Goal: Task Accomplishment & Management: Use online tool/utility

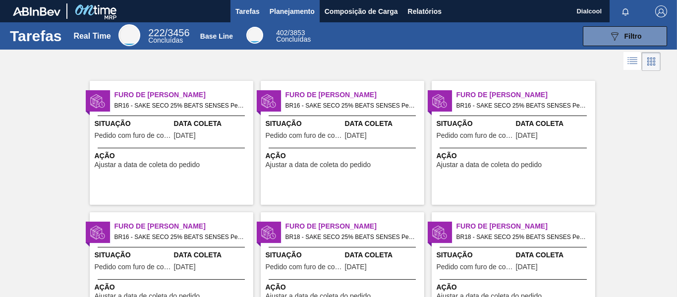
click at [293, 14] on span "Planejamento" at bounding box center [292, 11] width 45 height 12
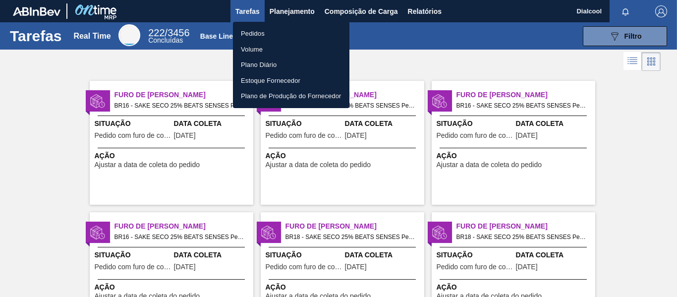
click at [273, 35] on li "Pedidos" at bounding box center [291, 34] width 116 height 16
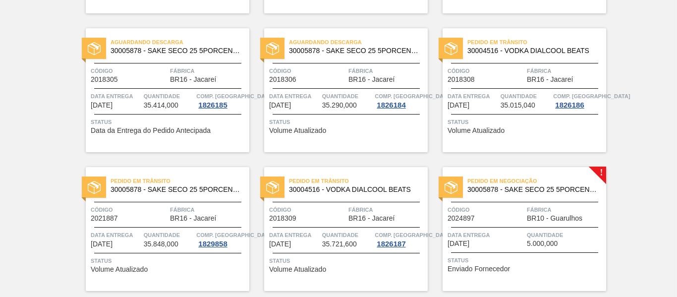
scroll to position [495, 0]
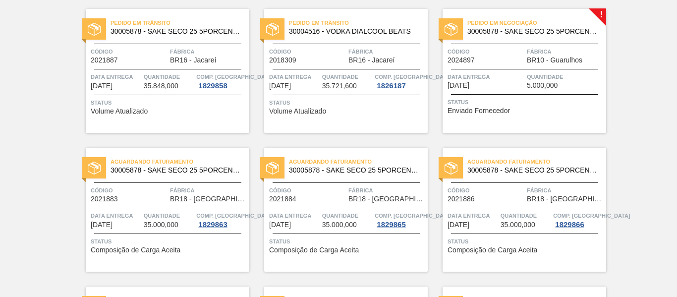
click at [581, 122] on div "Pedido em Negociação 30005878 - SAKE SECO 25 5PORCENTO Código 2024897 Fábrica B…" at bounding box center [524, 71] width 164 height 124
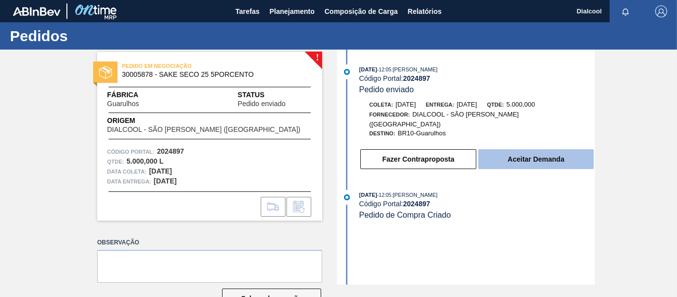
click at [565, 149] on button "Aceitar Demanda" at bounding box center [535, 159] width 115 height 20
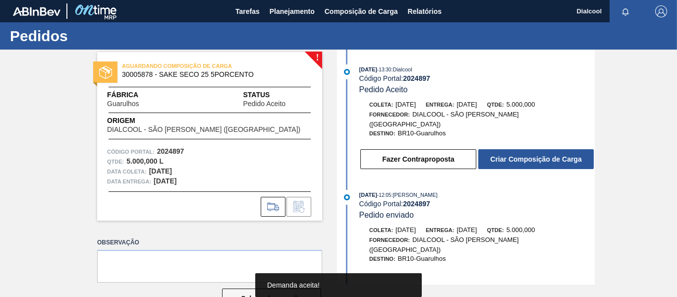
click at [564, 149] on button "Criar Composição de Carga" at bounding box center [535, 159] width 115 height 20
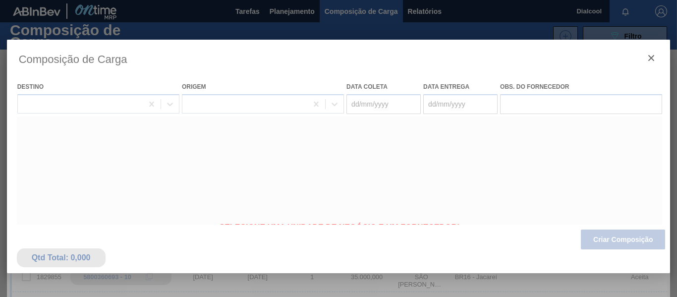
type coleta "[DATE]"
type entrega "[DATE]"
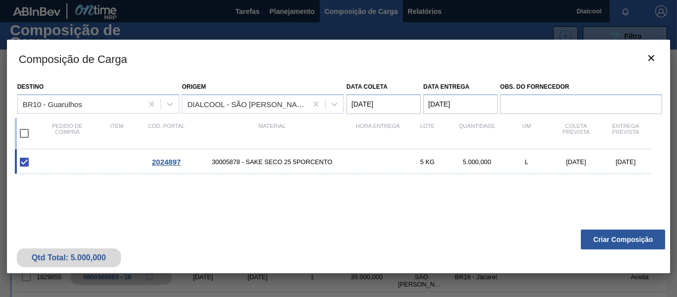
click at [621, 233] on button "Criar Composição" at bounding box center [623, 239] width 84 height 20
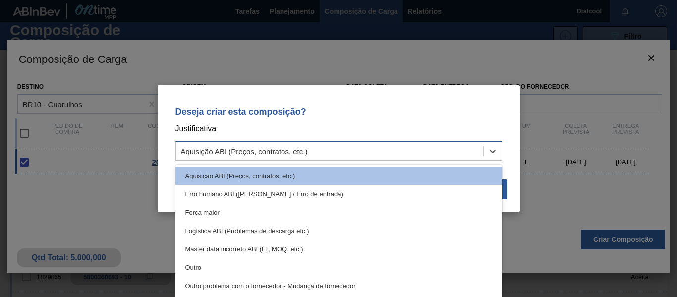
click at [397, 149] on div "Aquisição ABI (Preços, contratos, etc.)" at bounding box center [329, 151] width 307 height 14
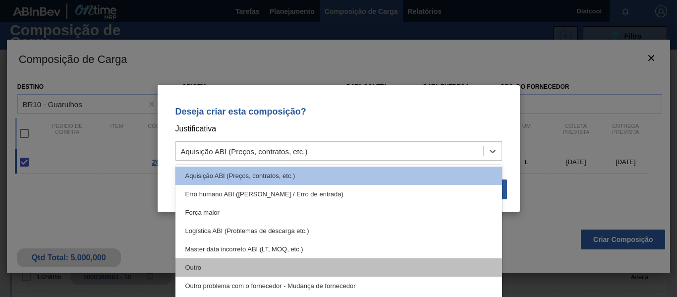
click at [311, 265] on div "Outro" at bounding box center [338, 267] width 327 height 18
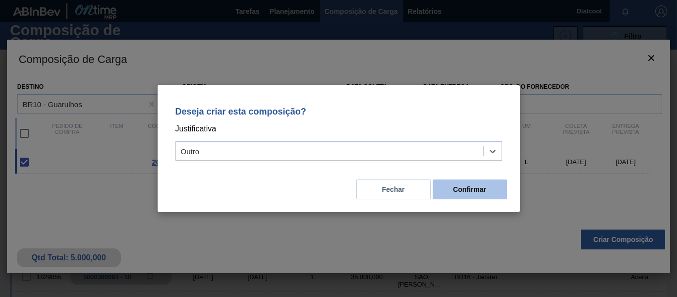
click at [489, 189] on button "Confirmar" at bounding box center [470, 189] width 74 height 20
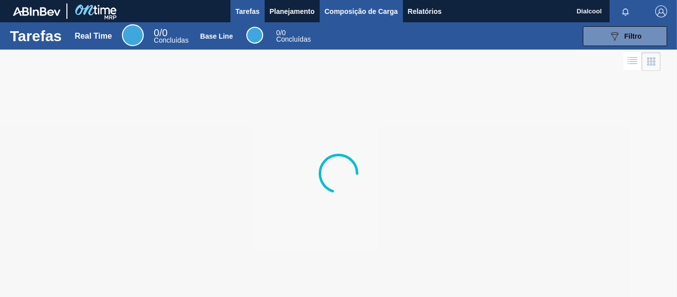
click at [358, 12] on span "Composição de Carga" at bounding box center [361, 11] width 73 height 12
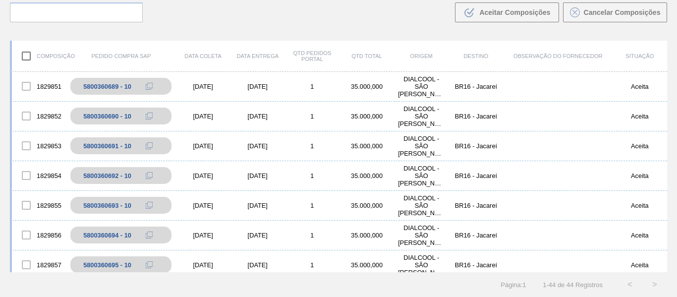
click at [231, 21] on div "Buscar .b{fill:var(--color-action-default)} Aceitar Composições Cancelar Compos…" at bounding box center [338, 5] width 677 height 54
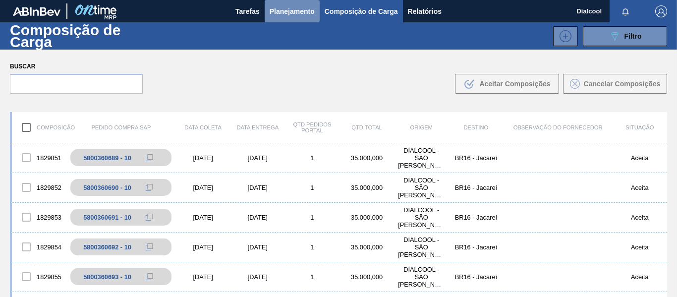
click at [301, 13] on span "Planejamento" at bounding box center [292, 11] width 45 height 12
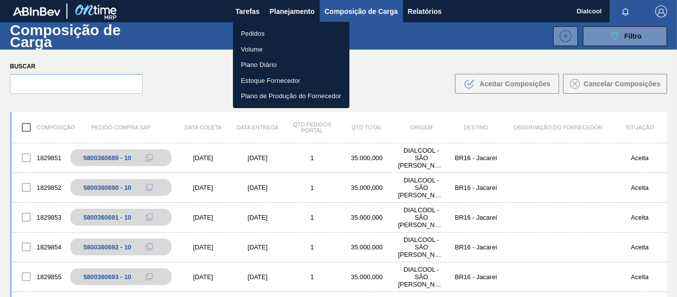
click at [288, 34] on li "Pedidos" at bounding box center [291, 34] width 116 height 16
